Goal: Information Seeking & Learning: Learn about a topic

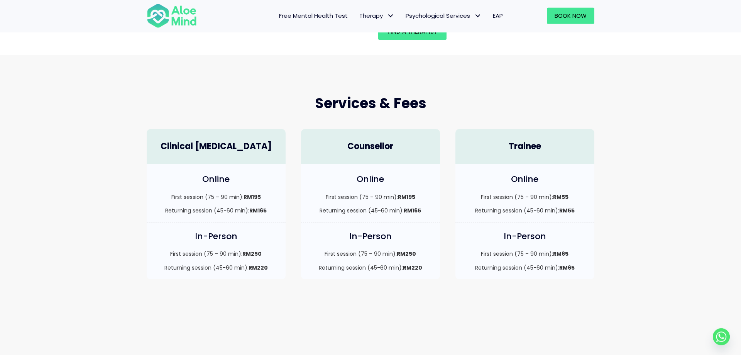
scroll to position [157, 0]
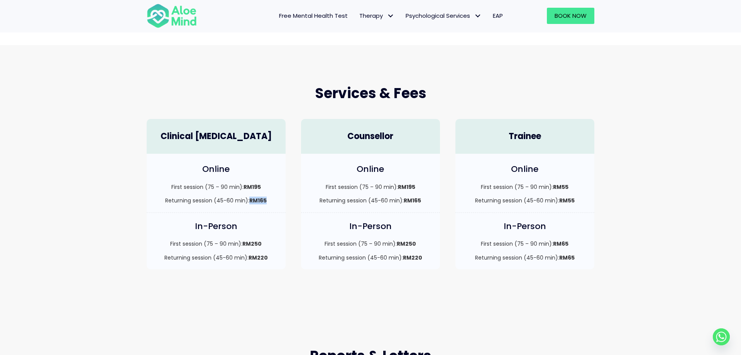
drag, startPoint x: 251, startPoint y: 200, endPoint x: 286, endPoint y: 202, distance: 34.8
click at [286, 202] on div "Online First session (75 – 90 min): RM195 Returning session (45-60 min): RM165" at bounding box center [216, 183] width 154 height 59
click at [256, 256] on strong "RM220" at bounding box center [258, 258] width 19 height 8
drag, startPoint x: 248, startPoint y: 257, endPoint x: 291, endPoint y: 257, distance: 43.6
click at [291, 257] on div "In-Person First session (75 – 90 min): RM250 Returning session (45-60 min): RM2…" at bounding box center [216, 245] width 154 height 64
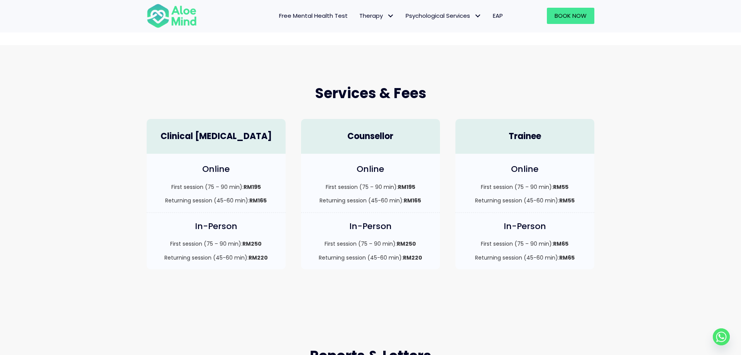
click at [277, 196] on div "First session (75 – 90 min): RM195 Returning session (45-60 min): RM165" at bounding box center [216, 194] width 124 height 22
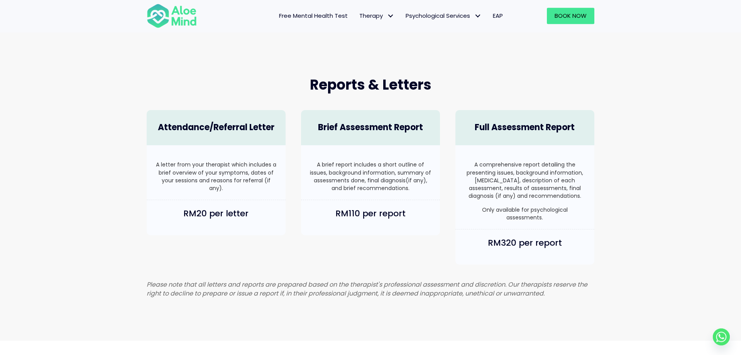
scroll to position [472, 0]
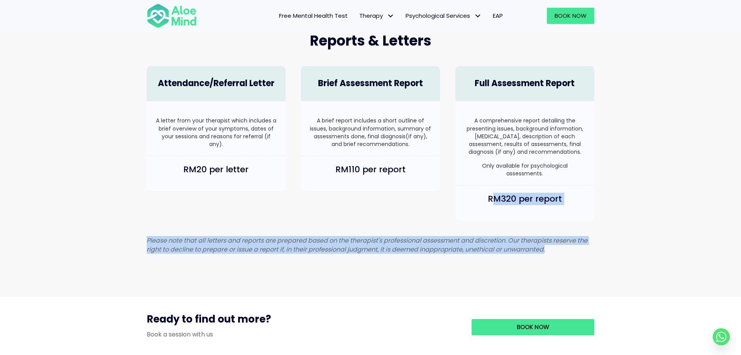
drag, startPoint x: 496, startPoint y: 210, endPoint x: 603, endPoint y: 212, distance: 107.7
click at [603, 212] on div "Reports & Letters Attendance/Referral Letter A letter from your therapist which…" at bounding box center [370, 144] width 741 height 303
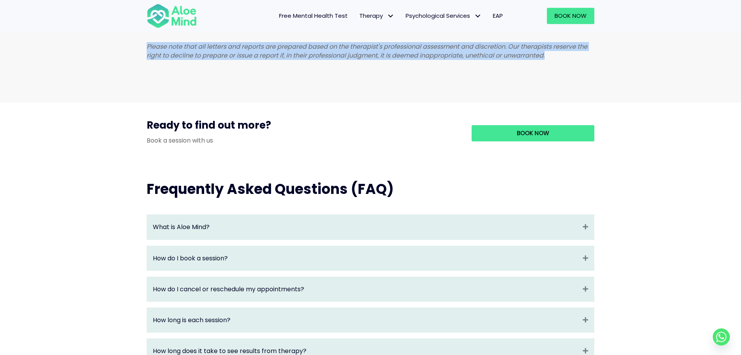
scroll to position [669, 0]
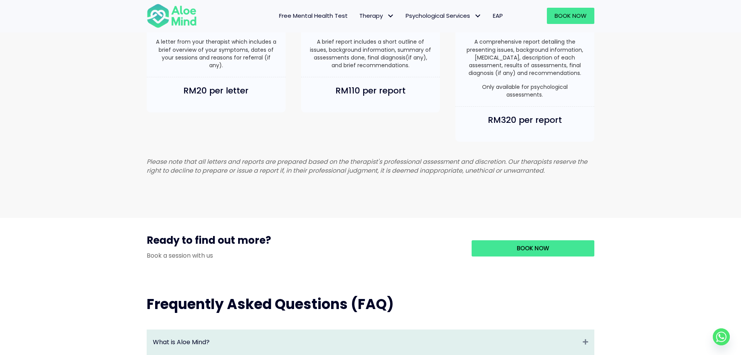
click at [619, 170] on div "Reports & Letters Attendance/Referral Letter A letter from your therapist which…" at bounding box center [370, 65] width 741 height 303
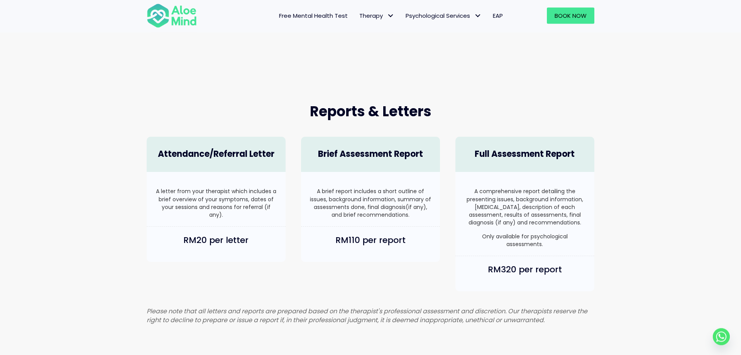
scroll to position [394, 0]
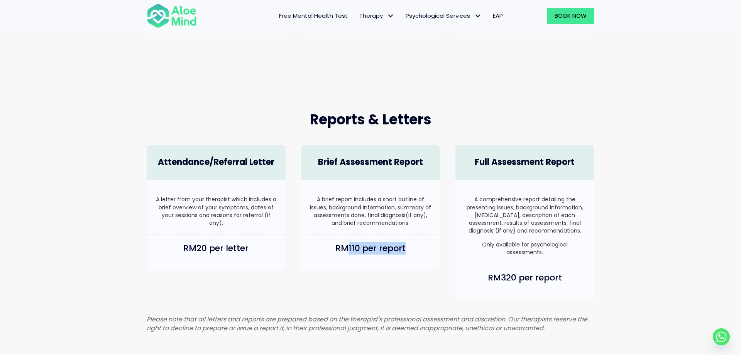
drag, startPoint x: 350, startPoint y: 250, endPoint x: 447, endPoint y: 249, distance: 96.9
click at [447, 249] on div "RM110 per report" at bounding box center [370, 256] width 154 height 43
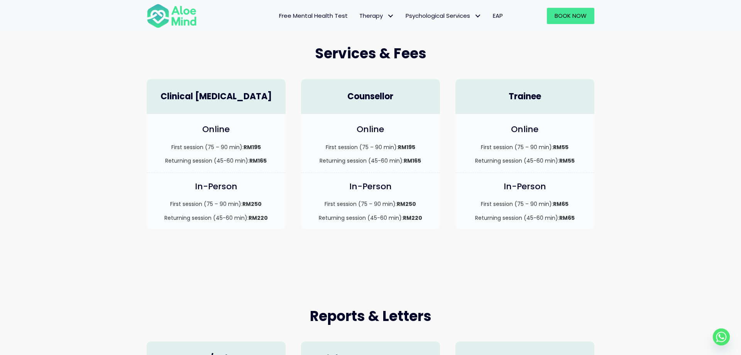
scroll to position [197, 0]
drag, startPoint x: 185, startPoint y: 90, endPoint x: 291, endPoint y: 96, distance: 105.5
click at [291, 96] on div "Clinical [MEDICAL_DATA]" at bounding box center [216, 93] width 154 height 43
drag, startPoint x: 165, startPoint y: 206, endPoint x: 281, endPoint y: 202, distance: 116.3
click at [281, 202] on div "In-Person First session (75 – 90 min): RM250 Returning session (45-60 min): RM2…" at bounding box center [216, 201] width 139 height 56
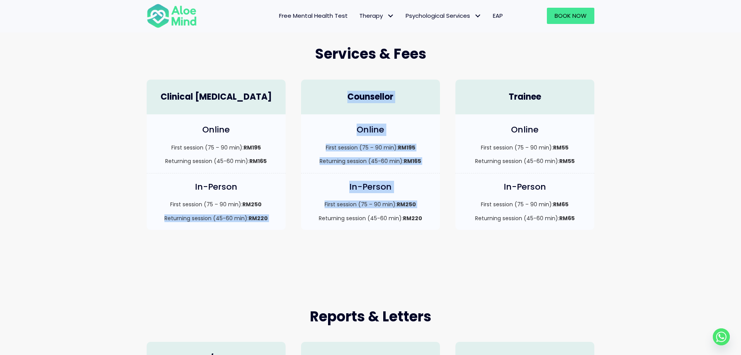
drag, startPoint x: 162, startPoint y: 217, endPoint x: 299, endPoint y: 222, distance: 137.5
click at [299, 222] on div "Clinical [MEDICAL_DATA] Online First session (75 – 90 min): RM195 Returning ses…" at bounding box center [370, 155] width 463 height 166
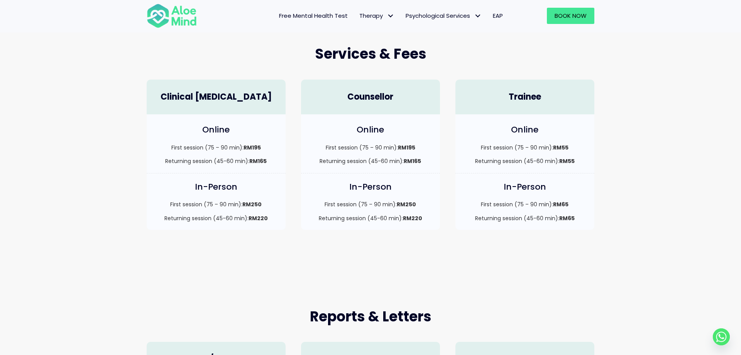
click at [267, 242] on div "Services & Fees Clinical [MEDICAL_DATA] Online First session (75 – 90 min): RM1…" at bounding box center [370, 137] width 741 height 262
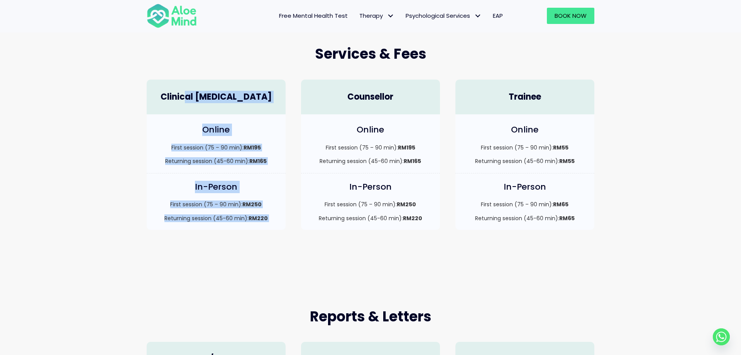
drag, startPoint x: 195, startPoint y: 96, endPoint x: 307, endPoint y: 93, distance: 112.0
click at [307, 93] on div "Clinical [MEDICAL_DATA] Online First session (75 – 90 min): RM195 Returning ses…" at bounding box center [370, 155] width 463 height 166
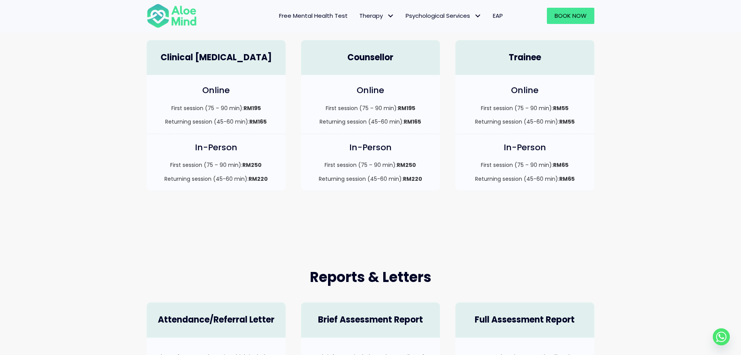
click at [305, 202] on div "Services & Fees Clinical [MEDICAL_DATA] Online First session (75 – 90 min): RM1…" at bounding box center [370, 97] width 741 height 262
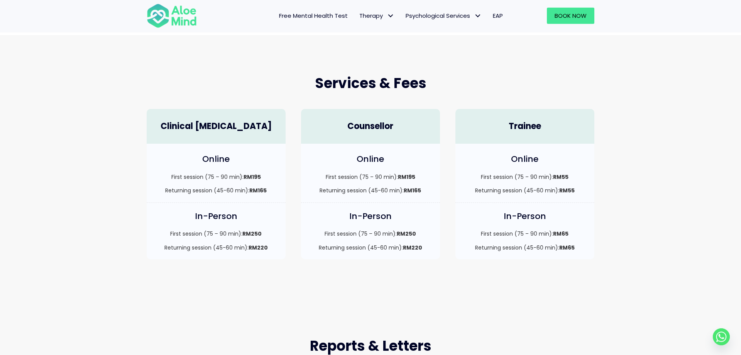
scroll to position [157, 0]
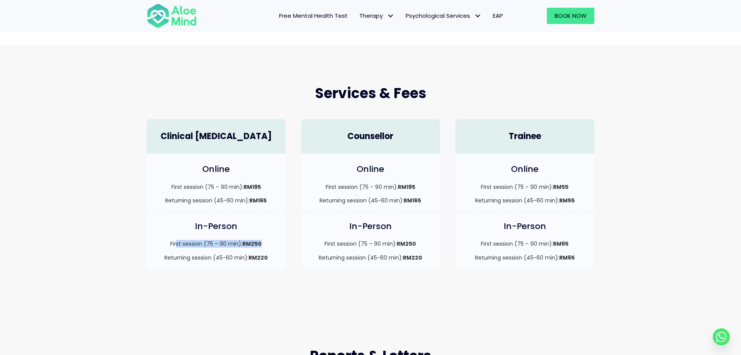
drag, startPoint x: 178, startPoint y: 244, endPoint x: 268, endPoint y: 242, distance: 90.3
click at [268, 242] on p "First session (75 – 90 min): RM250" at bounding box center [216, 244] width 124 height 8
click at [193, 284] on div "Services & Fees Clinical [MEDICAL_DATA] Online First session (75 – 90 min): RM1…" at bounding box center [370, 176] width 741 height 262
drag, startPoint x: 162, startPoint y: 287, endPoint x: 270, endPoint y: 279, distance: 108.0
click at [270, 279] on div "Services & Fees Clinical [MEDICAL_DATA] Online First session (75 – 90 min): RM1…" at bounding box center [370, 176] width 741 height 262
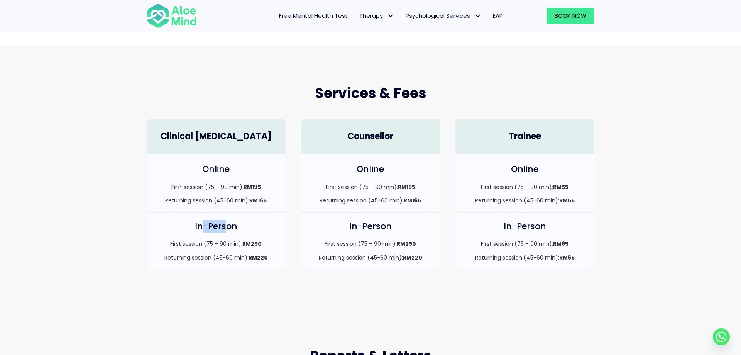
drag, startPoint x: 201, startPoint y: 228, endPoint x: 225, endPoint y: 225, distance: 23.7
click at [225, 225] on h4 "In-Person" at bounding box center [216, 226] width 124 height 12
drag, startPoint x: 214, startPoint y: 244, endPoint x: 266, endPoint y: 233, distance: 53.3
click at [274, 239] on div "In-Person First session (75 – 90 min): RM250 Returning session (45-60 min): RM2…" at bounding box center [216, 241] width 139 height 56
